Goal: Navigation & Orientation: Find specific page/section

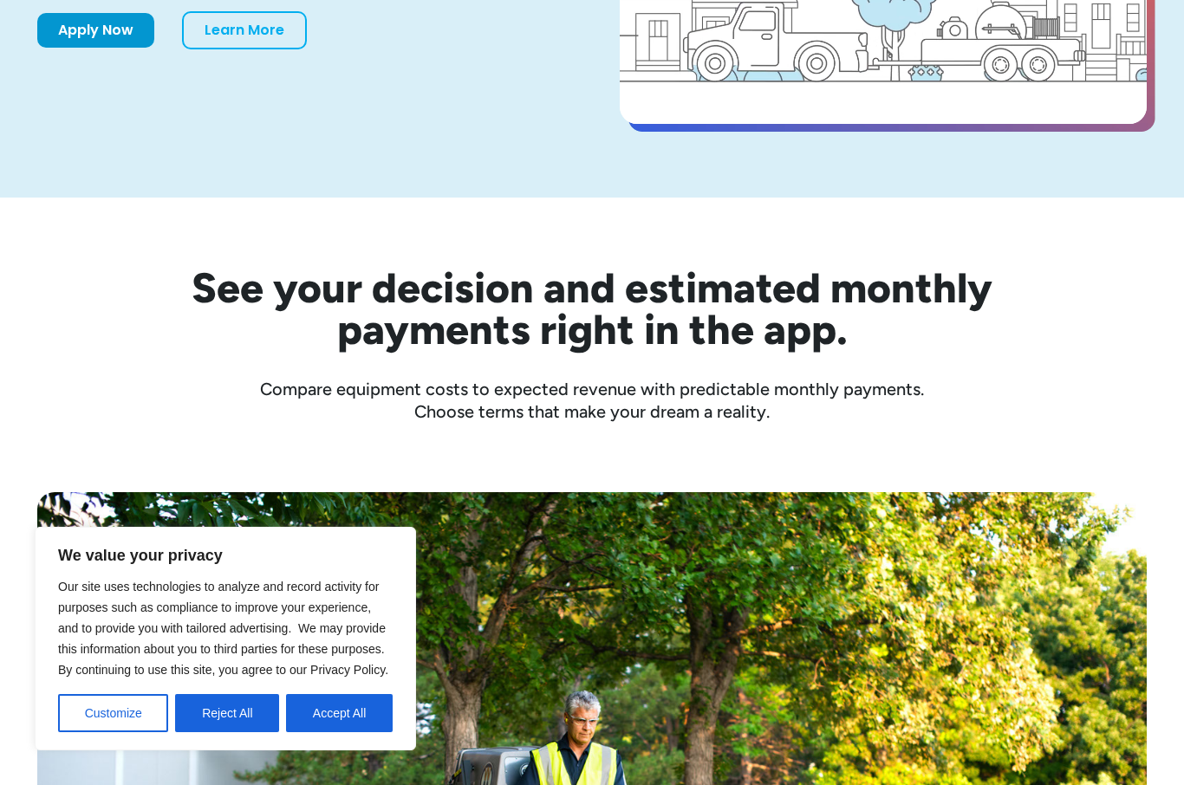
scroll to position [364, 0]
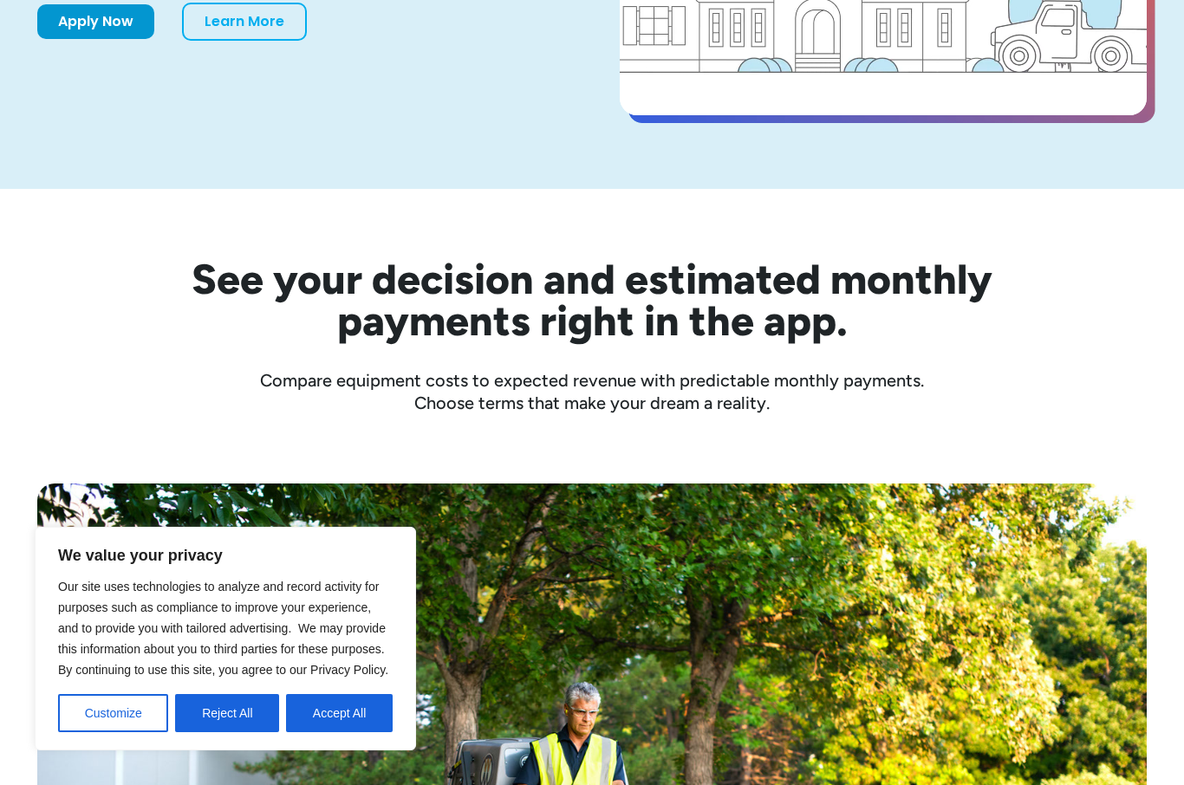
click at [357, 732] on button "Accept All" at bounding box center [339, 713] width 107 height 38
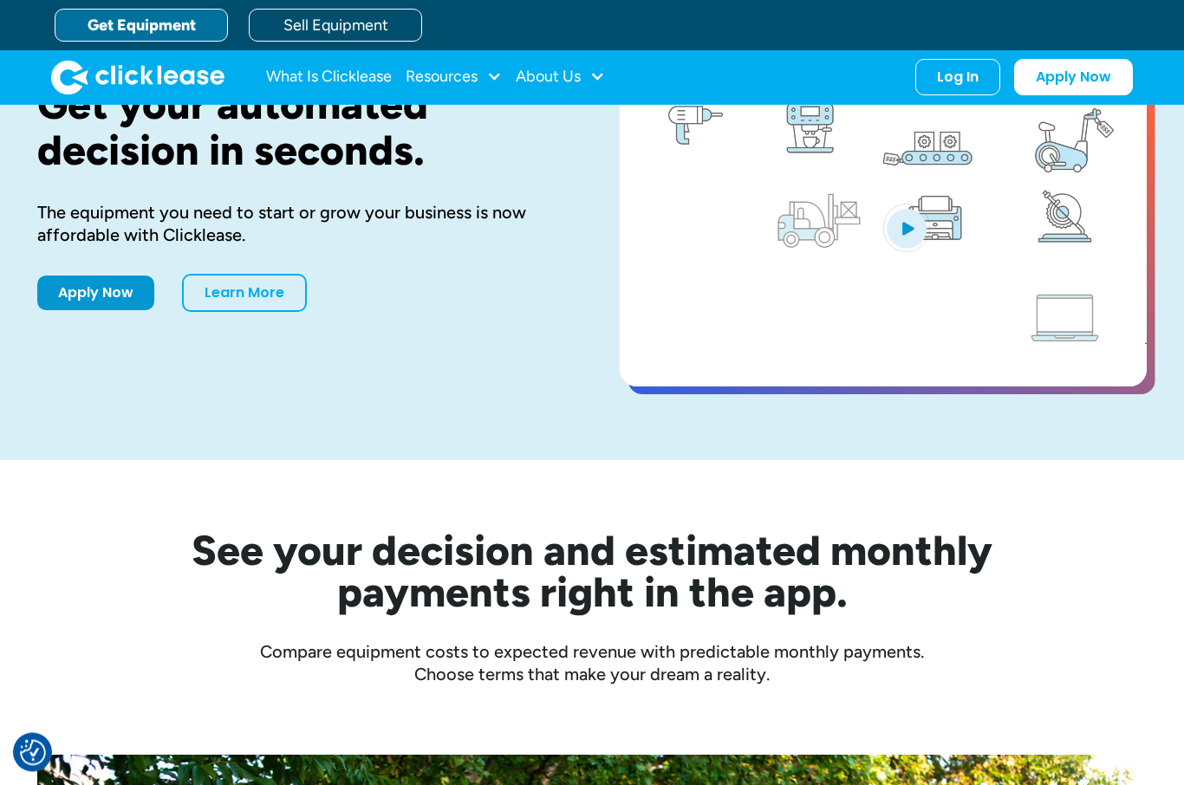
scroll to position [0, 0]
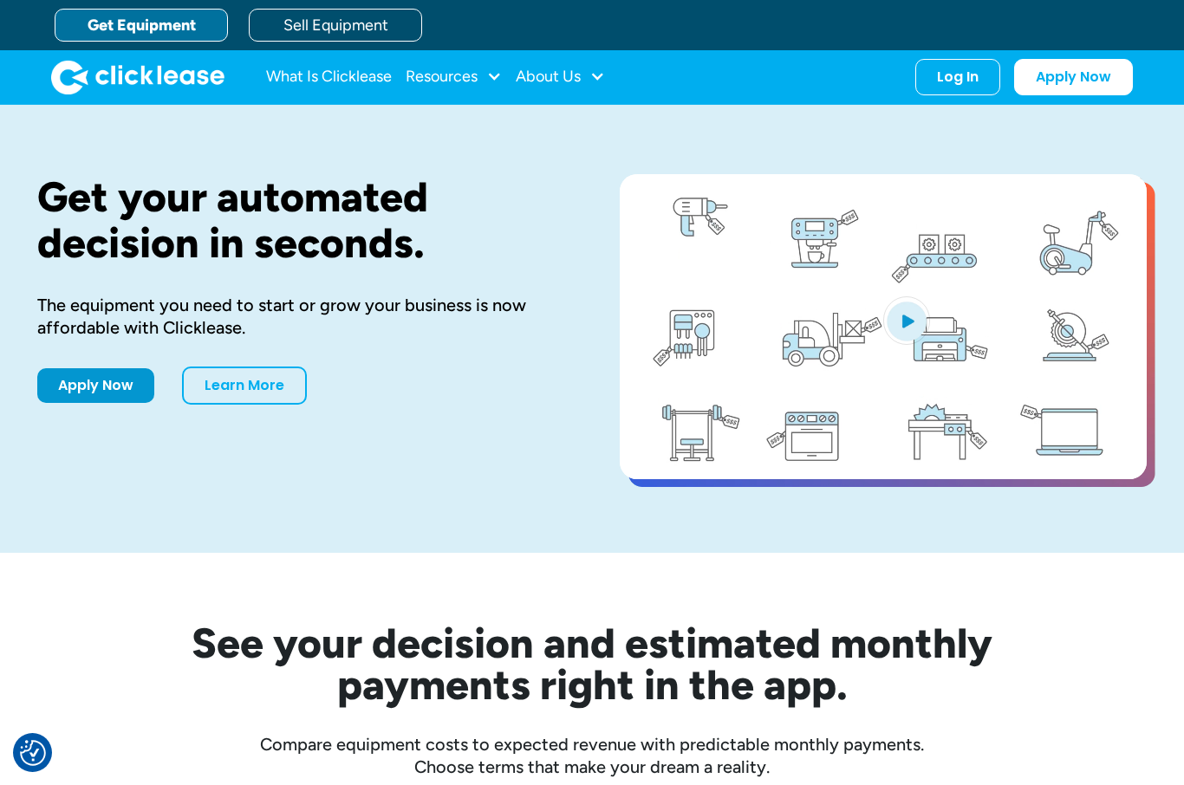
click at [952, 78] on div "Log In" at bounding box center [958, 76] width 42 height 17
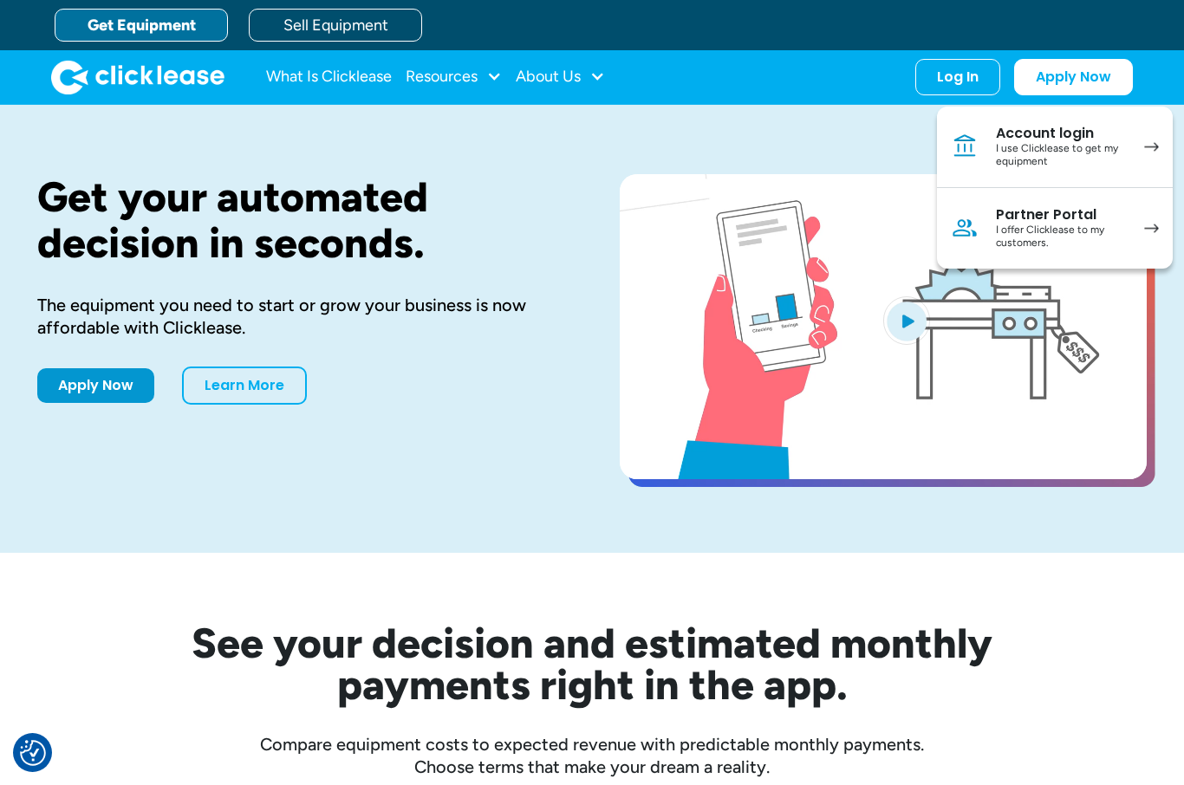
click at [1119, 154] on div "I use Clicklease to get my equipment" at bounding box center [1061, 155] width 131 height 27
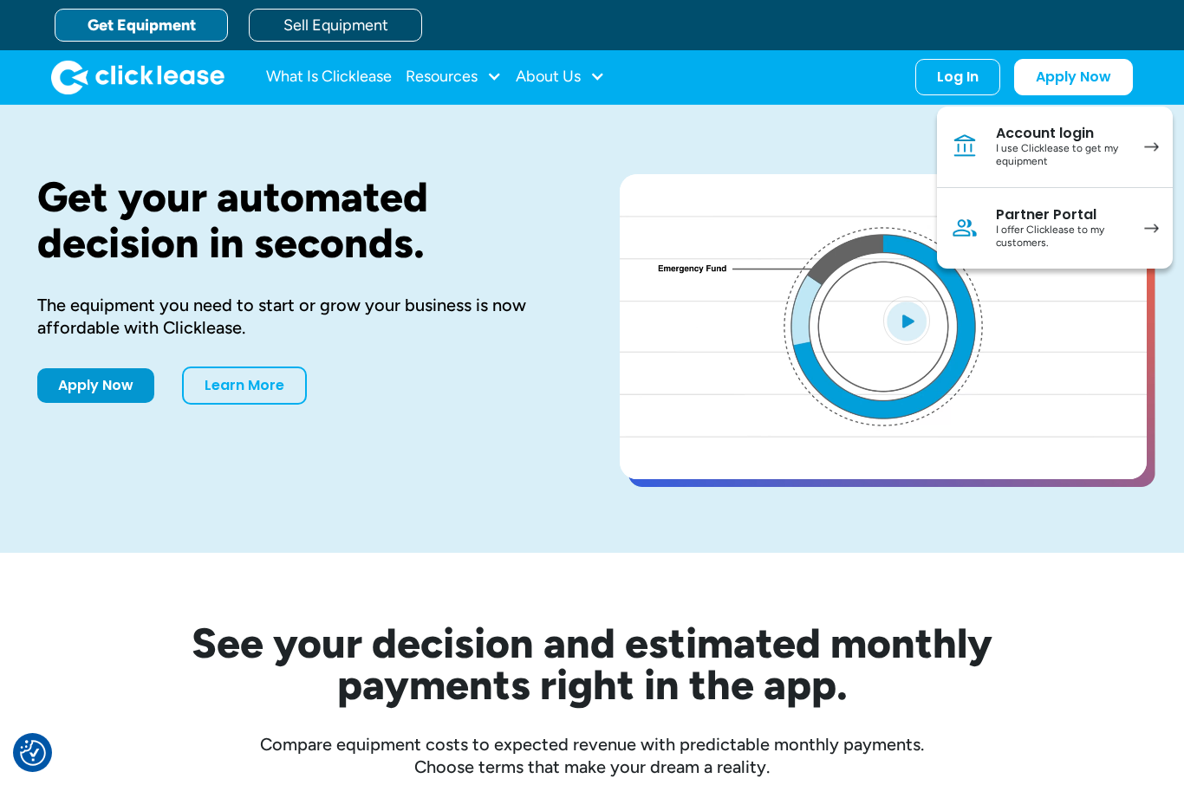
click at [313, 85] on link "What Is Clicklease" at bounding box center [329, 77] width 126 height 35
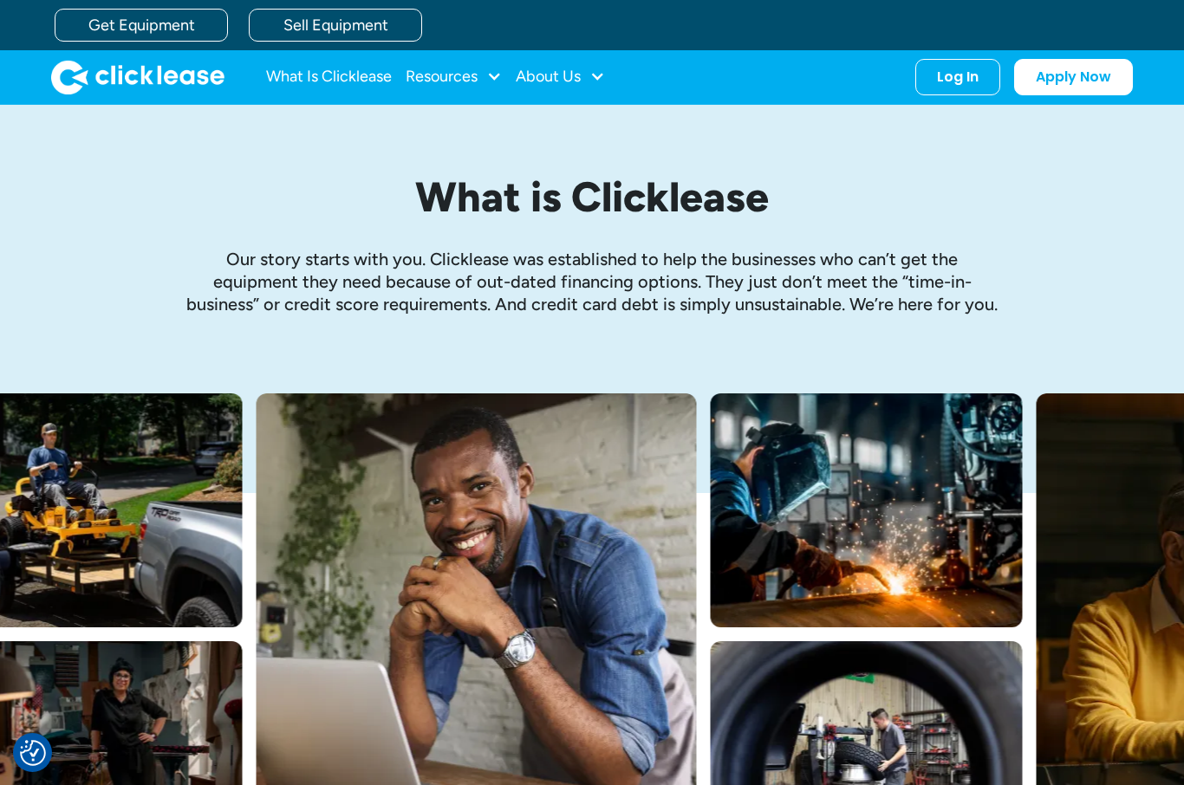
click at [972, 79] on div "Log In" at bounding box center [958, 76] width 42 height 17
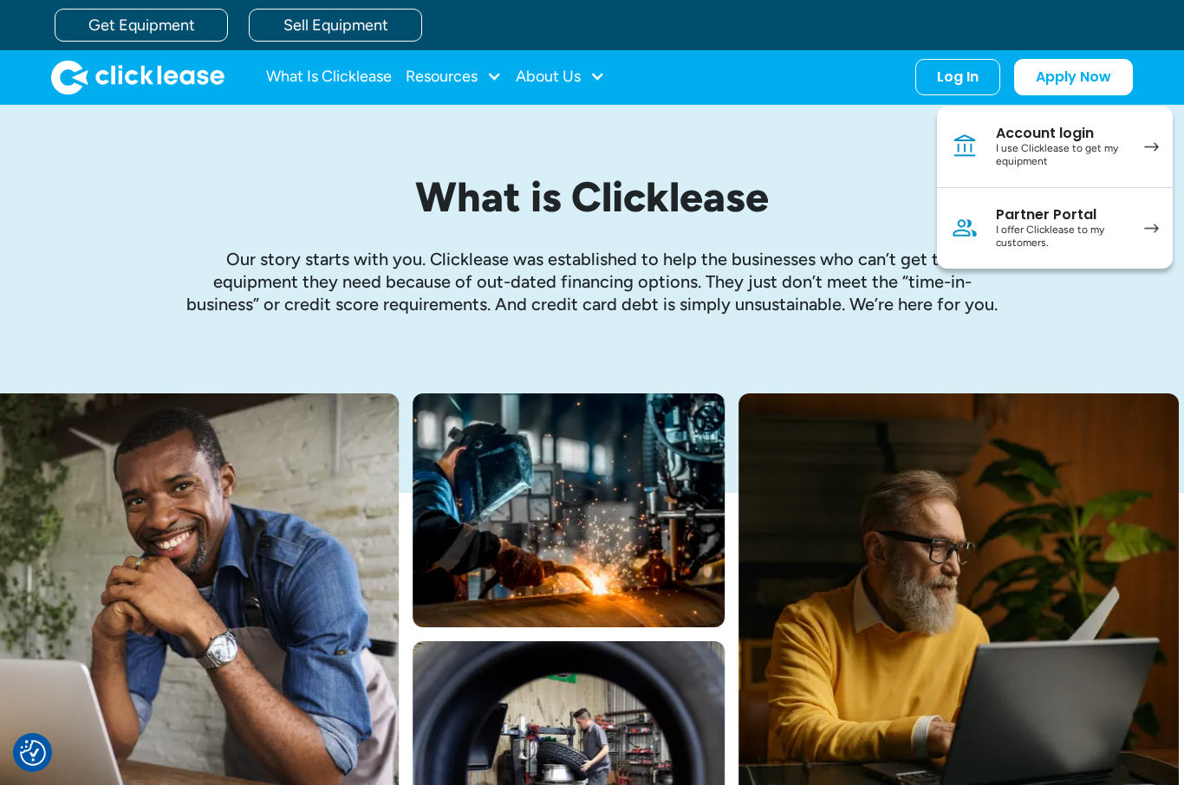
click at [1096, 236] on div "I offer Clicklease to my customers." at bounding box center [1061, 237] width 131 height 27
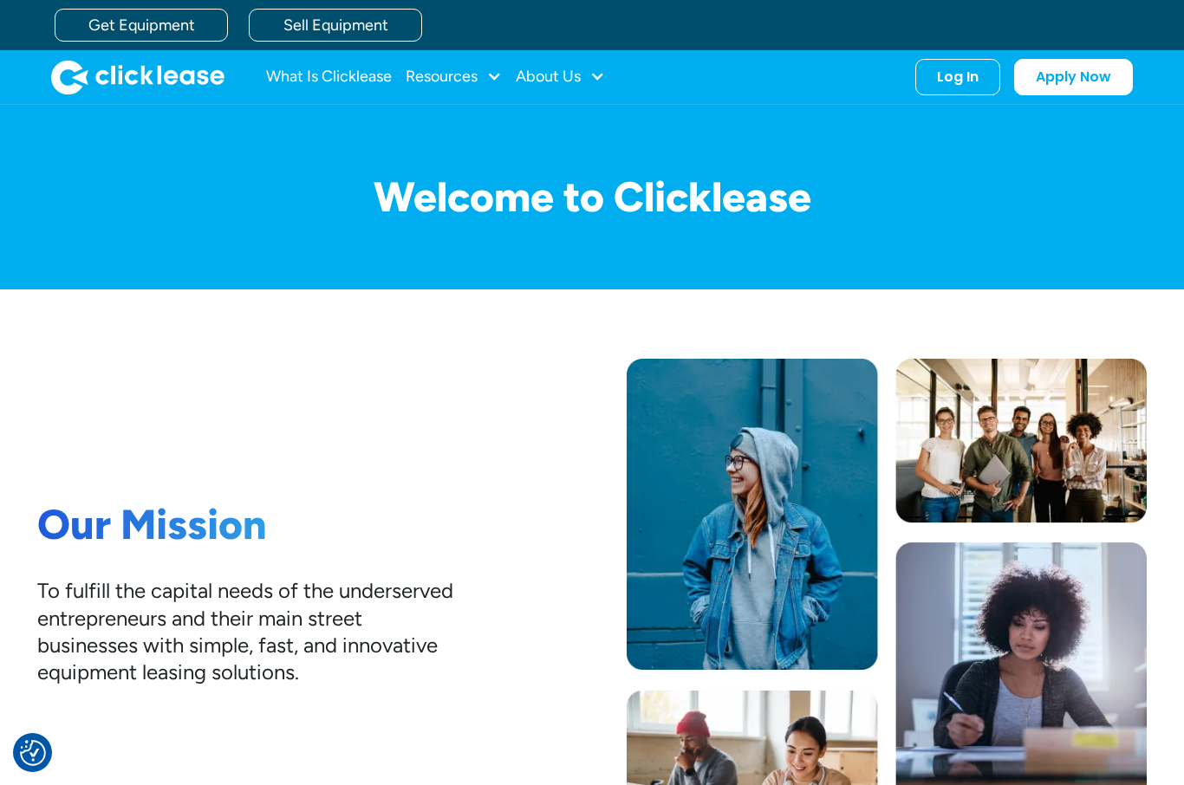
click at [310, 33] on link "Sell Equipment" at bounding box center [335, 25] width 173 height 33
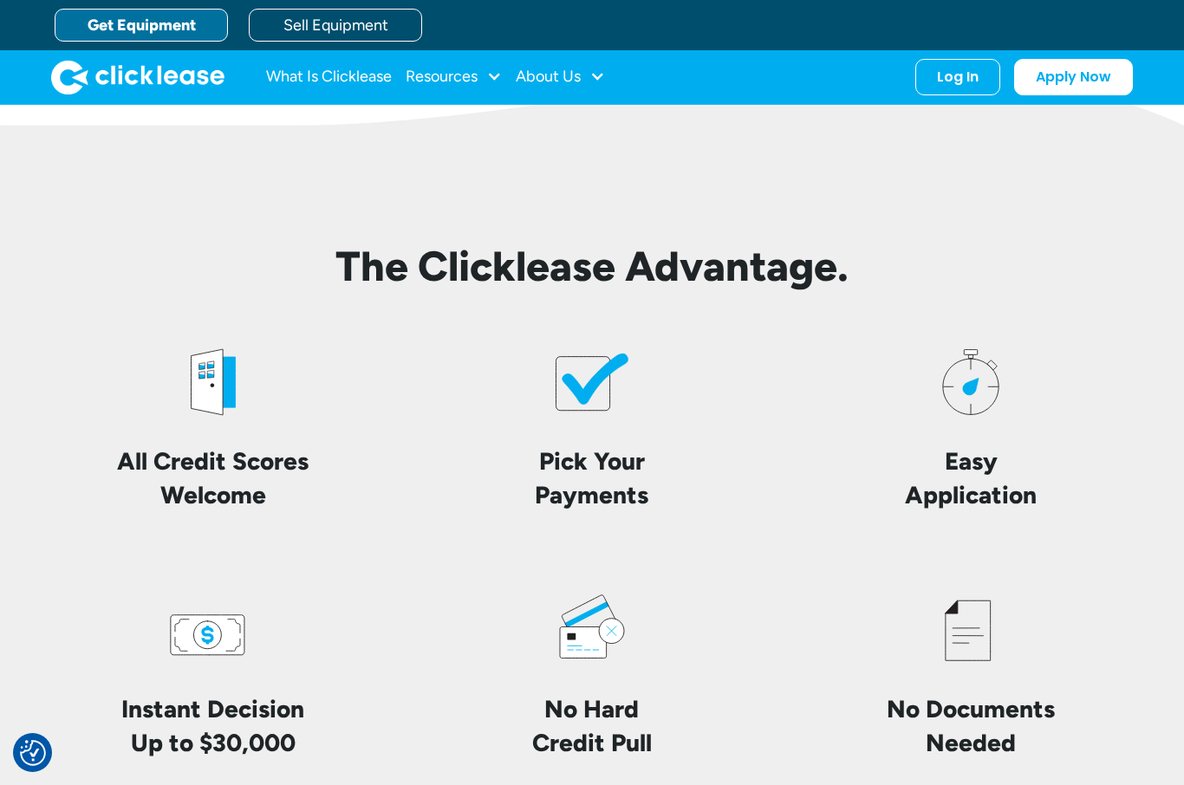
scroll to position [3814, 0]
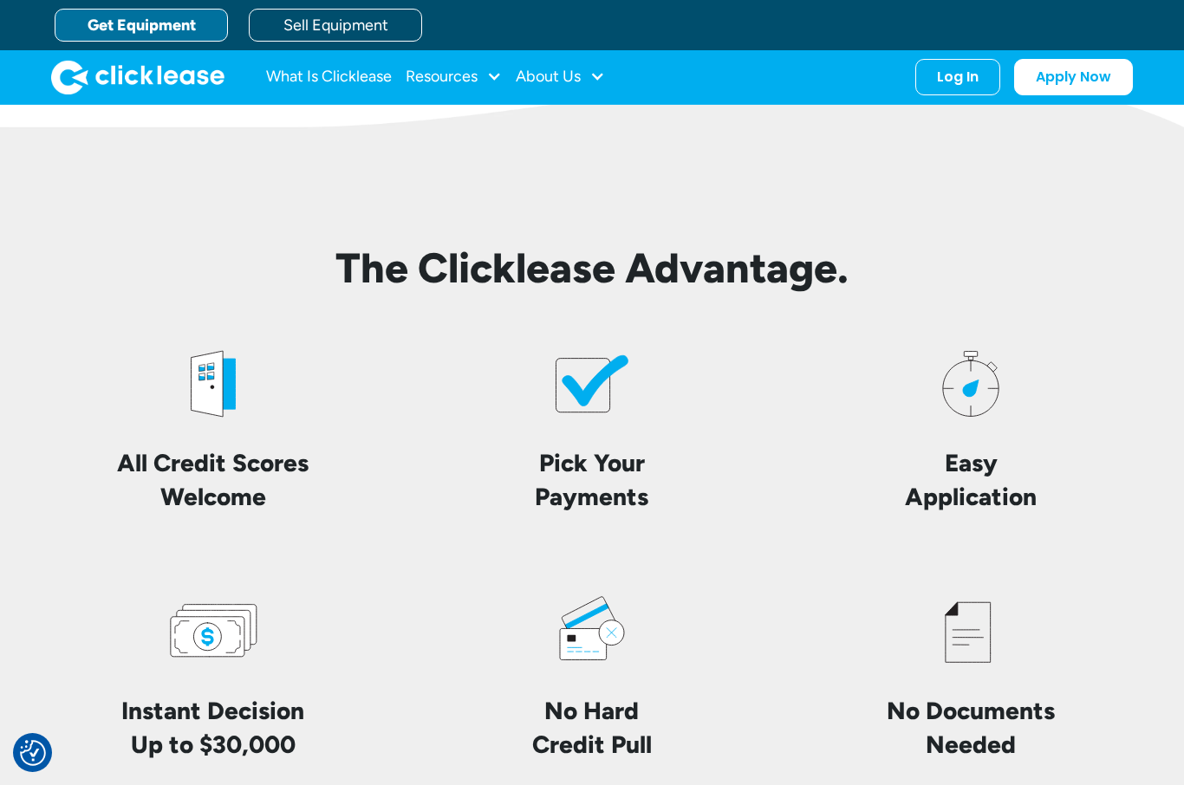
click at [959, 85] on div "Log In" at bounding box center [958, 76] width 42 height 17
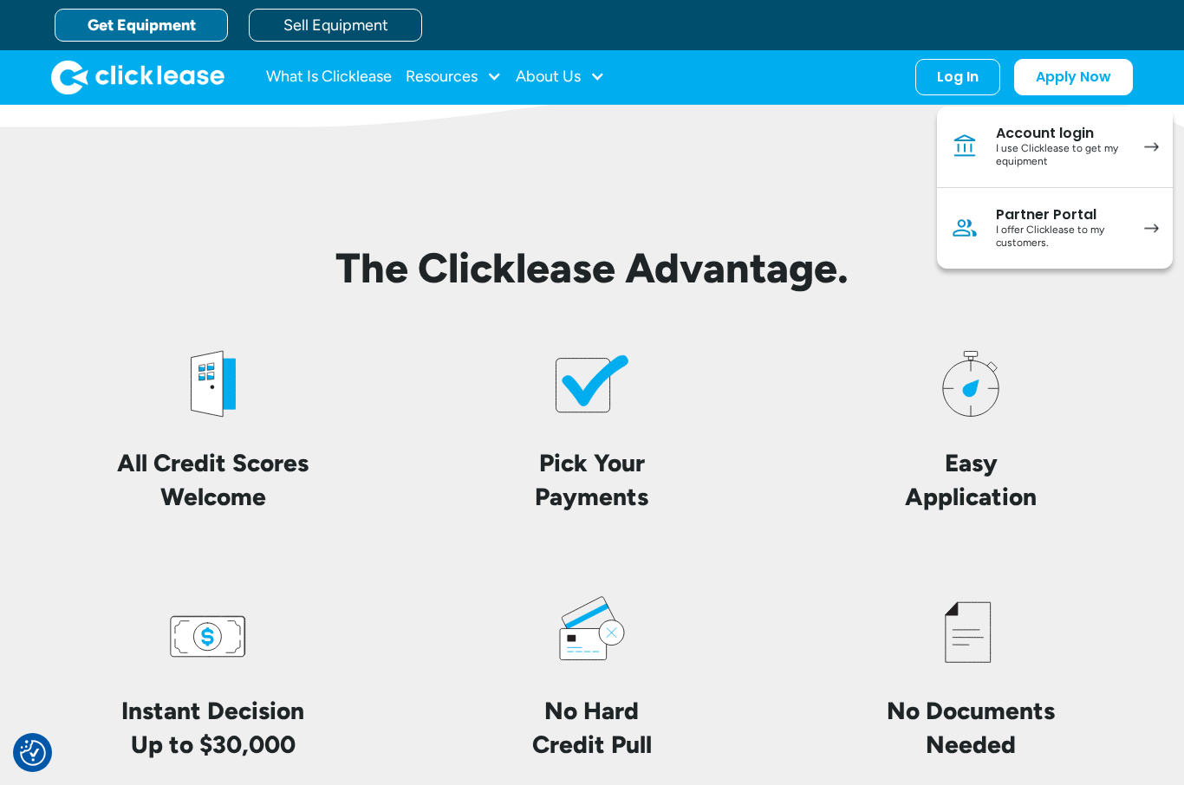
click at [1051, 235] on div "I offer Clicklease to my customers." at bounding box center [1061, 237] width 131 height 27
